Goal: Task Accomplishment & Management: Use online tool/utility

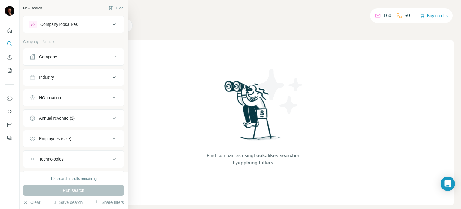
click at [92, 26] on div "Company lookalikes" at bounding box center [69, 24] width 81 height 7
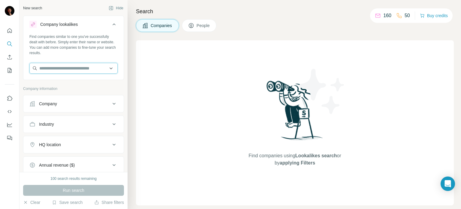
click at [81, 68] on input "text" at bounding box center [73, 68] width 88 height 11
type input "*"
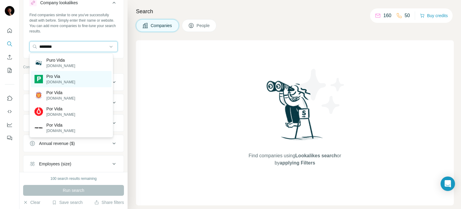
scroll to position [40, 0]
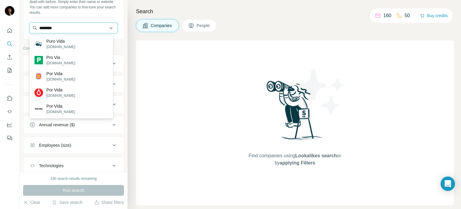
click at [63, 32] on input "********" at bounding box center [73, 28] width 88 height 11
paste input "**********"
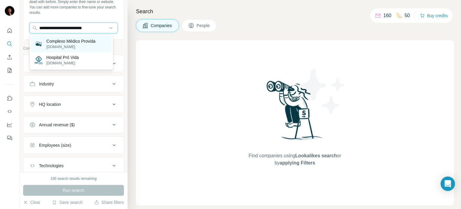
type input "**********"
click at [96, 49] on p "[DOMAIN_NAME]" at bounding box center [71, 46] width 49 height 5
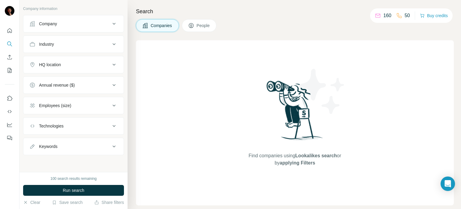
scroll to position [106, 0]
click at [85, 190] on button "Run search" at bounding box center [73, 190] width 101 height 11
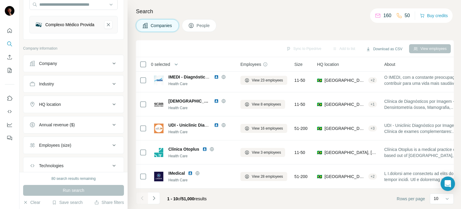
scroll to position [63, 0]
click at [94, 121] on button "Annual revenue ($)" at bounding box center [73, 125] width 100 height 14
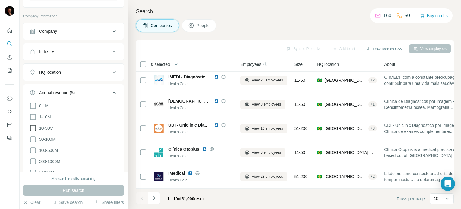
click at [32, 132] on icon at bounding box center [32, 127] width 7 height 7
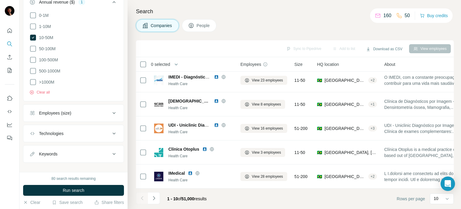
scroll to position [196, 0]
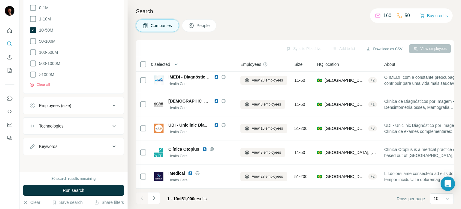
click at [92, 103] on div "Employees (size)" at bounding box center [69, 105] width 81 height 6
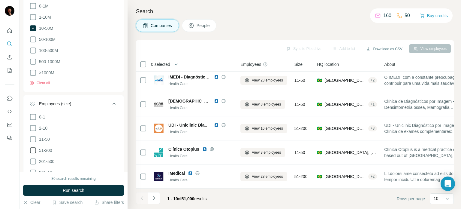
scroll to position [212, 0]
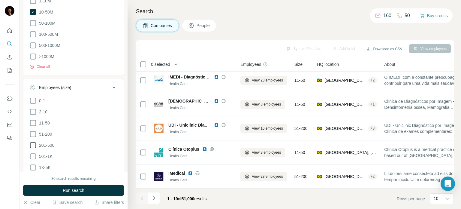
click at [32, 147] on icon at bounding box center [32, 145] width 7 height 7
click at [33, 137] on icon at bounding box center [32, 133] width 7 height 7
click at [71, 190] on span "Run search" at bounding box center [74, 190] width 22 height 6
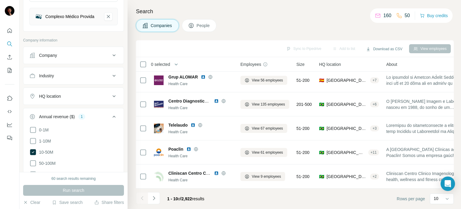
scroll to position [71, 0]
click at [57, 100] on div "HQ location" at bounding box center [50, 97] width 22 height 6
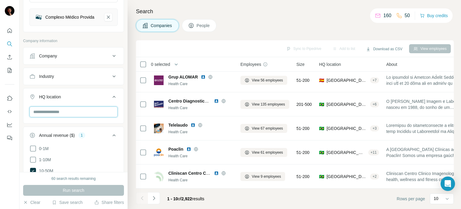
click at [71, 113] on input "text" at bounding box center [73, 111] width 88 height 11
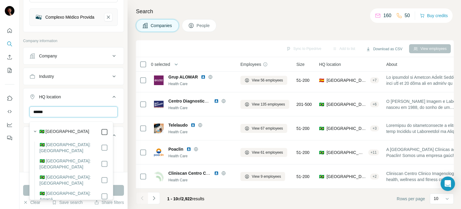
type input "******"
click at [118, 106] on button "HQ location 1" at bounding box center [73, 98] width 100 height 17
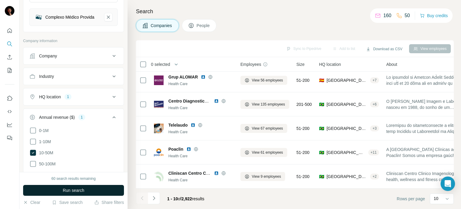
click at [110, 192] on button "Run search" at bounding box center [73, 190] width 101 height 11
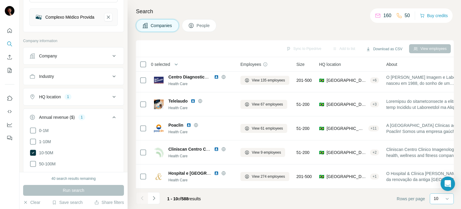
click at [438, 198] on p "10" at bounding box center [436, 198] width 5 height 6
click at [435, 173] on div "20" at bounding box center [442, 174] width 21 height 11
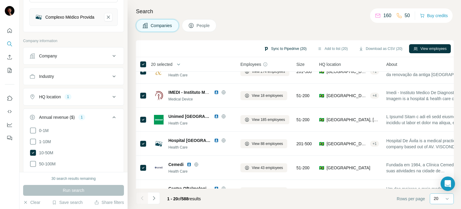
scroll to position [218, 0]
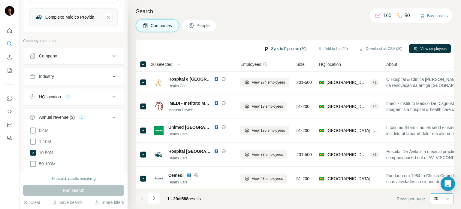
click at [271, 51] on button "Sync to Pipedrive (20)" at bounding box center [285, 48] width 51 height 9
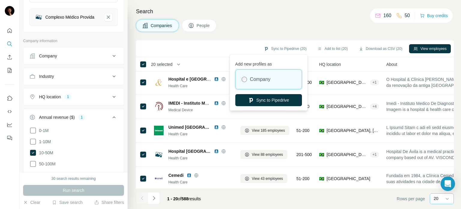
click at [248, 82] on div "Company" at bounding box center [269, 79] width 66 height 19
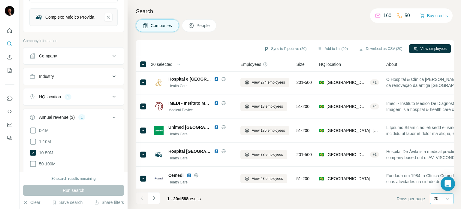
click at [229, 41] on div "Sync to Pipedrive (20) Add to list (20) Download as CSV (20) View employees" at bounding box center [295, 48] width 318 height 17
click at [340, 49] on button "Add to list (20)" at bounding box center [332, 48] width 39 height 9
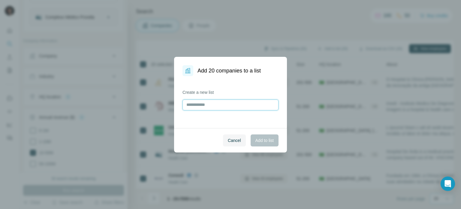
click at [206, 108] on input "text" at bounding box center [231, 104] width 96 height 11
type input "********"
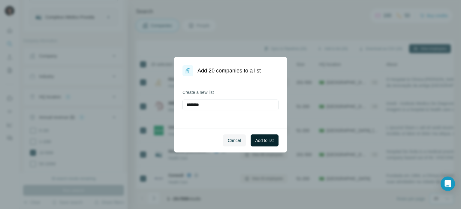
click at [264, 143] on button "Add to list" at bounding box center [265, 140] width 28 height 12
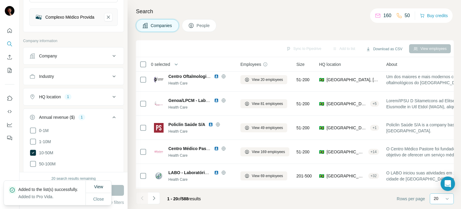
scroll to position [341, 0]
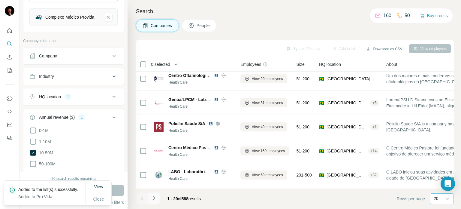
click at [154, 197] on icon "Navigate to next page" at bounding box center [154, 198] width 6 height 6
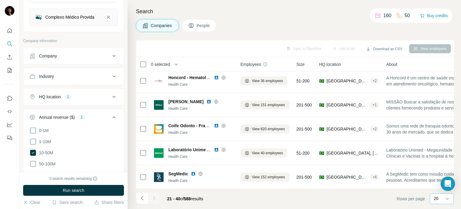
scroll to position [0, 0]
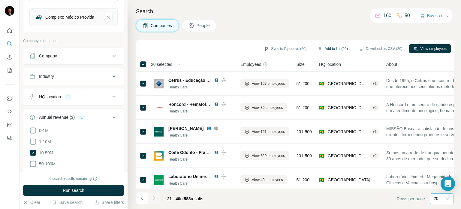
click at [336, 47] on button "Add to list (20)" at bounding box center [332, 48] width 39 height 9
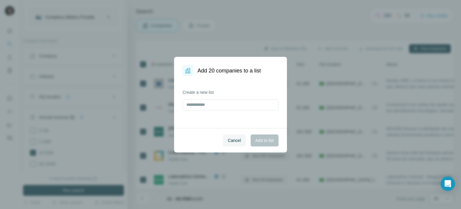
click at [202, 90] on label "Create a new list" at bounding box center [231, 92] width 96 height 6
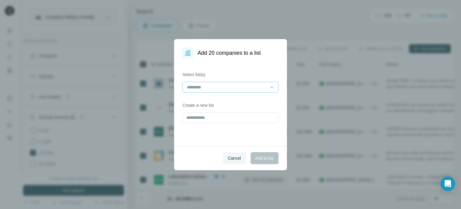
drag, startPoint x: 188, startPoint y: 72, endPoint x: 206, endPoint y: 92, distance: 26.2
click at [206, 92] on dialog "Add 20 companies to a list Select list(s) Create a new list Cancel Add to list" at bounding box center [230, 104] width 113 height 131
click at [200, 89] on input at bounding box center [227, 87] width 81 height 7
click at [204, 103] on p "Pro Vida" at bounding box center [196, 101] width 16 height 6
click at [260, 160] on span "Add to list" at bounding box center [265, 158] width 18 height 6
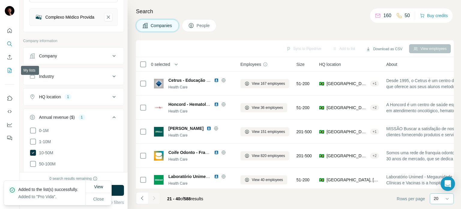
click at [8, 72] on icon "My lists" at bounding box center [10, 70] width 6 height 6
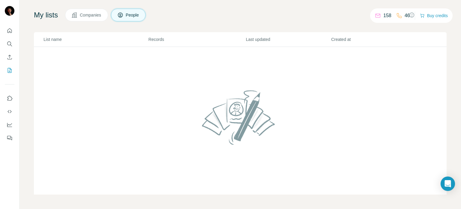
scroll to position [32, 0]
click at [93, 18] on span "Companies" at bounding box center [91, 15] width 22 height 6
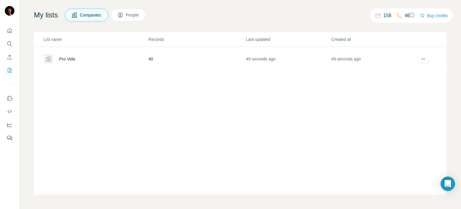
click at [75, 62] on div "Pro Vida" at bounding box center [67, 59] width 16 height 6
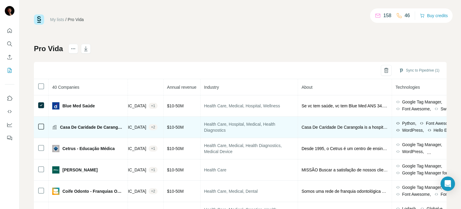
scroll to position [0, 267]
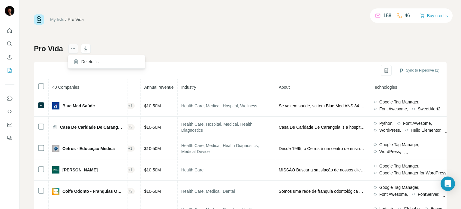
click at [70, 53] on button "actions" at bounding box center [74, 49] width 10 height 10
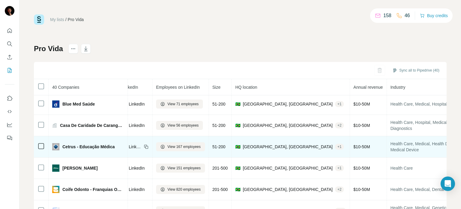
scroll to position [0, 0]
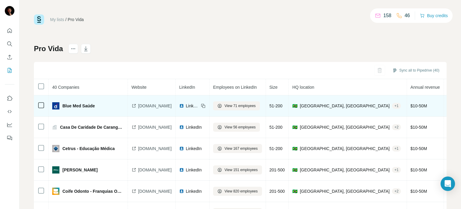
click at [199, 107] on span "LinkedIn" at bounding box center [192, 106] width 13 height 6
click at [252, 104] on span "View 71 employees" at bounding box center [240, 105] width 31 height 5
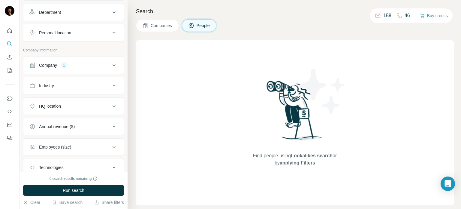
scroll to position [125, 0]
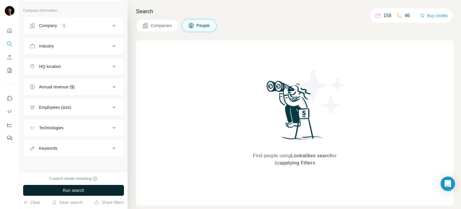
click at [79, 189] on span "Run search" at bounding box center [74, 190] width 22 height 6
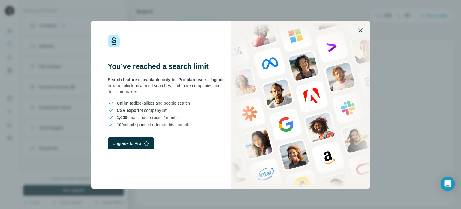
click at [362, 30] on icon "button" at bounding box center [360, 30] width 7 height 7
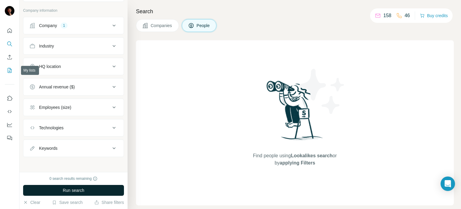
click at [12, 69] on icon "My lists" at bounding box center [10, 70] width 6 height 6
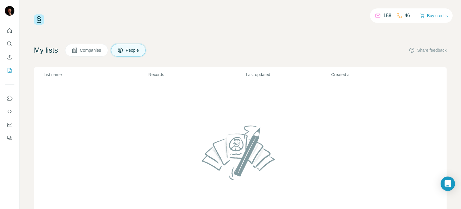
click at [91, 53] on button "Companies" at bounding box center [86, 50] width 43 height 13
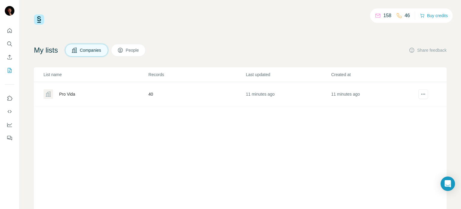
click at [71, 92] on div "Pro Vida" at bounding box center [67, 94] width 16 height 6
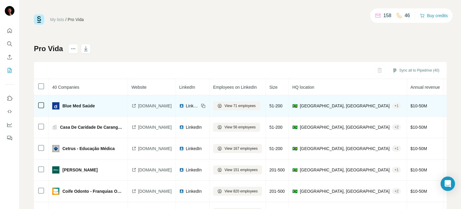
click at [199, 105] on span "LinkedIn" at bounding box center [192, 106] width 13 height 6
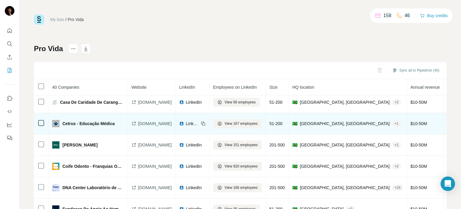
scroll to position [30, 0]
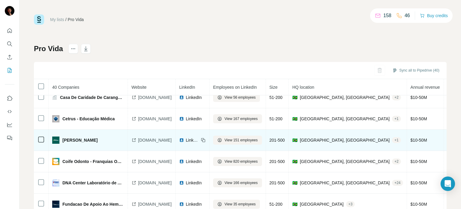
click at [206, 140] on div "LinkedIn" at bounding box center [192, 140] width 26 height 6
click at [206, 138] on icon at bounding box center [203, 140] width 5 height 5
click at [199, 140] on span "LinkedIn" at bounding box center [192, 140] width 13 height 6
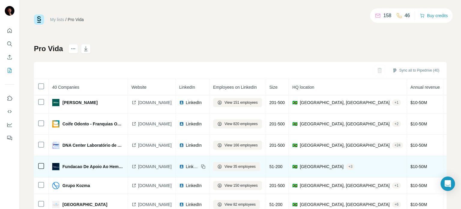
scroll to position [72, 0]
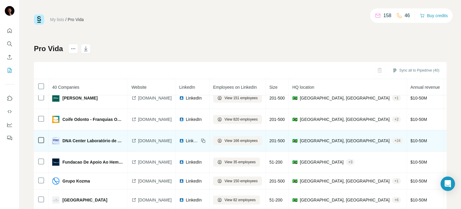
click at [199, 139] on span "LinkedIn" at bounding box center [192, 141] width 13 height 6
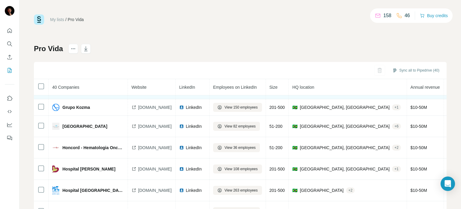
scroll to position [146, 0]
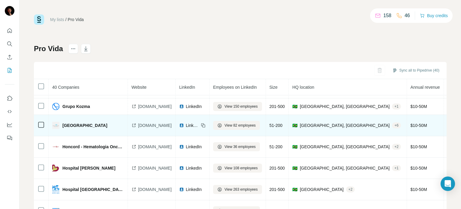
click at [199, 124] on span "LinkedIn" at bounding box center [192, 125] width 13 height 6
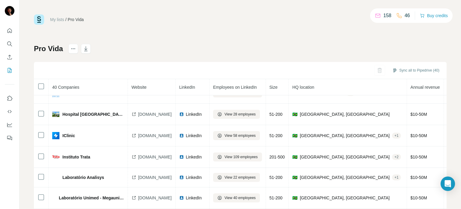
scroll to position [233, 0]
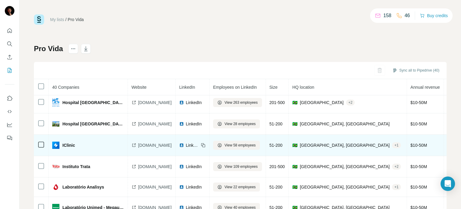
click at [199, 143] on span "LinkedIn" at bounding box center [192, 145] width 13 height 6
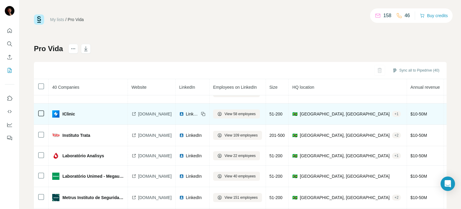
scroll to position [265, 0]
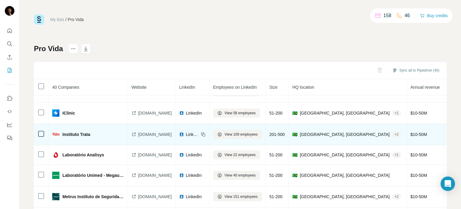
click at [199, 131] on div "LinkedIn" at bounding box center [189, 134] width 20 height 6
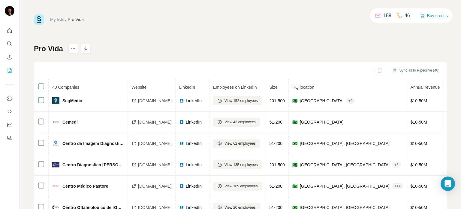
scroll to position [404, 0]
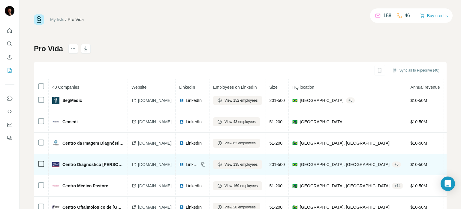
click at [199, 161] on span "LinkedIn" at bounding box center [192, 164] width 13 height 6
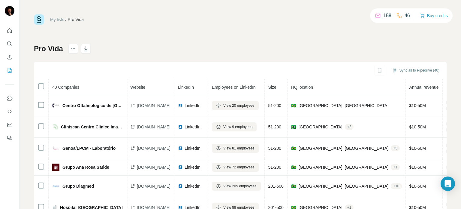
scroll to position [524, 1]
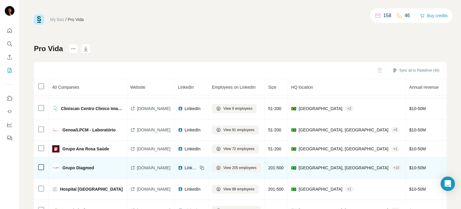
click at [198, 165] on div "LinkedIn" at bounding box center [188, 168] width 20 height 6
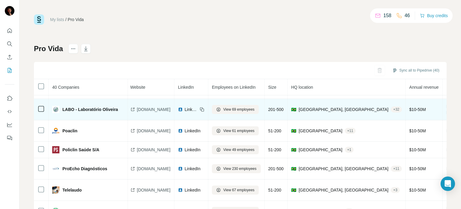
scroll to position [11, 0]
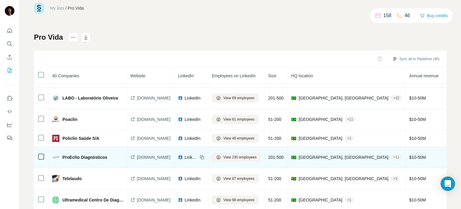
click at [198, 154] on div "LinkedIn" at bounding box center [188, 157] width 20 height 6
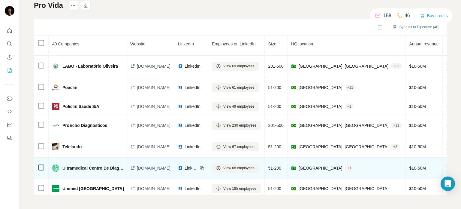
click at [198, 165] on span "LinkedIn" at bounding box center [191, 168] width 13 height 6
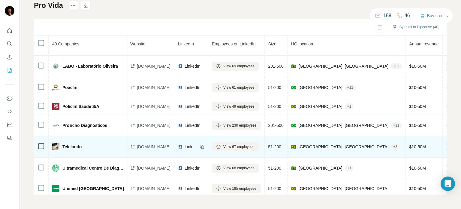
scroll to position [677, 1]
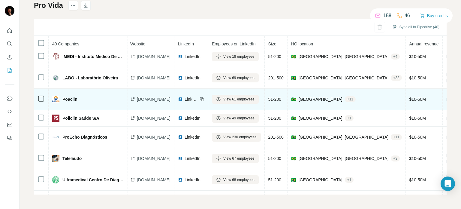
click at [198, 96] on div "LinkedIn" at bounding box center [188, 99] width 20 height 6
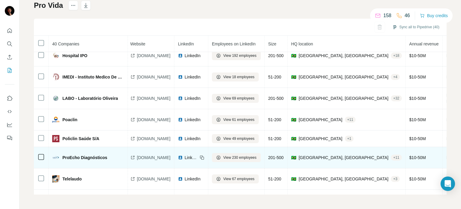
scroll to position [656, 1]
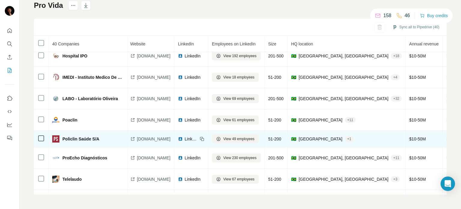
click at [198, 136] on span "LinkedIn" at bounding box center [191, 139] width 13 height 6
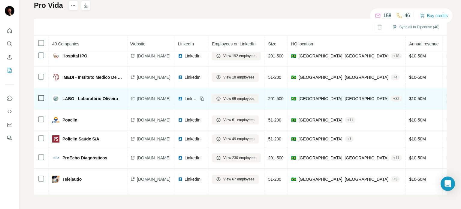
click at [198, 96] on span "LinkedIn" at bounding box center [191, 99] width 13 height 6
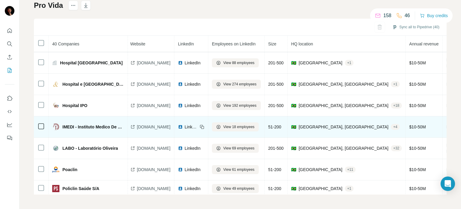
scroll to position [582, 1]
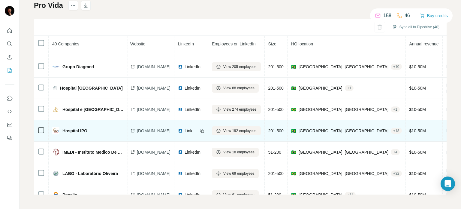
click at [198, 128] on span "LinkedIn" at bounding box center [191, 131] width 13 height 6
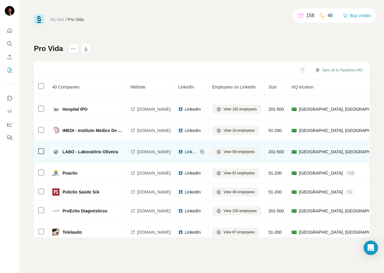
scroll to position [696, 1]
